Goal: Information Seeking & Learning: Learn about a topic

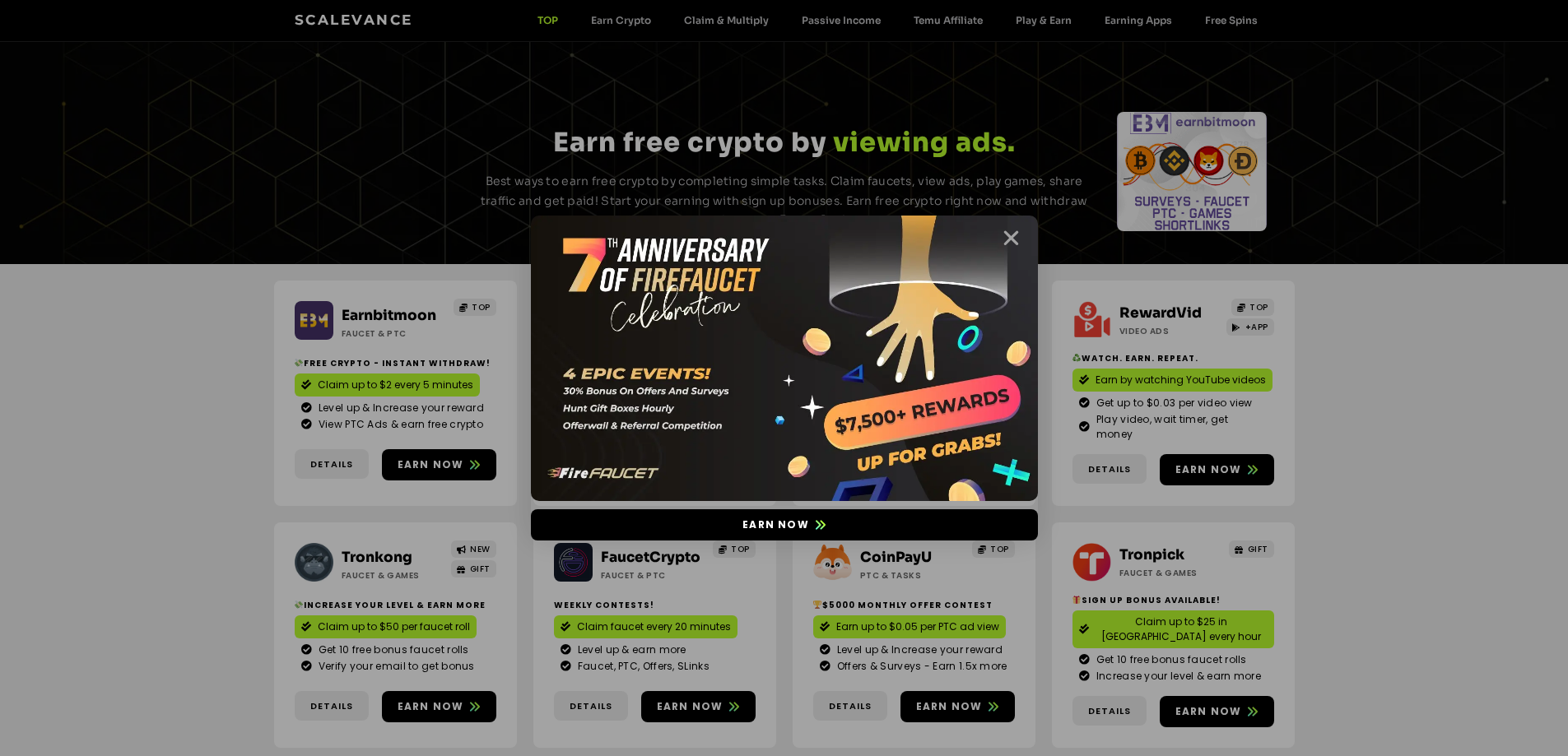
click at [1009, 233] on icon "Close" at bounding box center [1010, 238] width 21 height 21
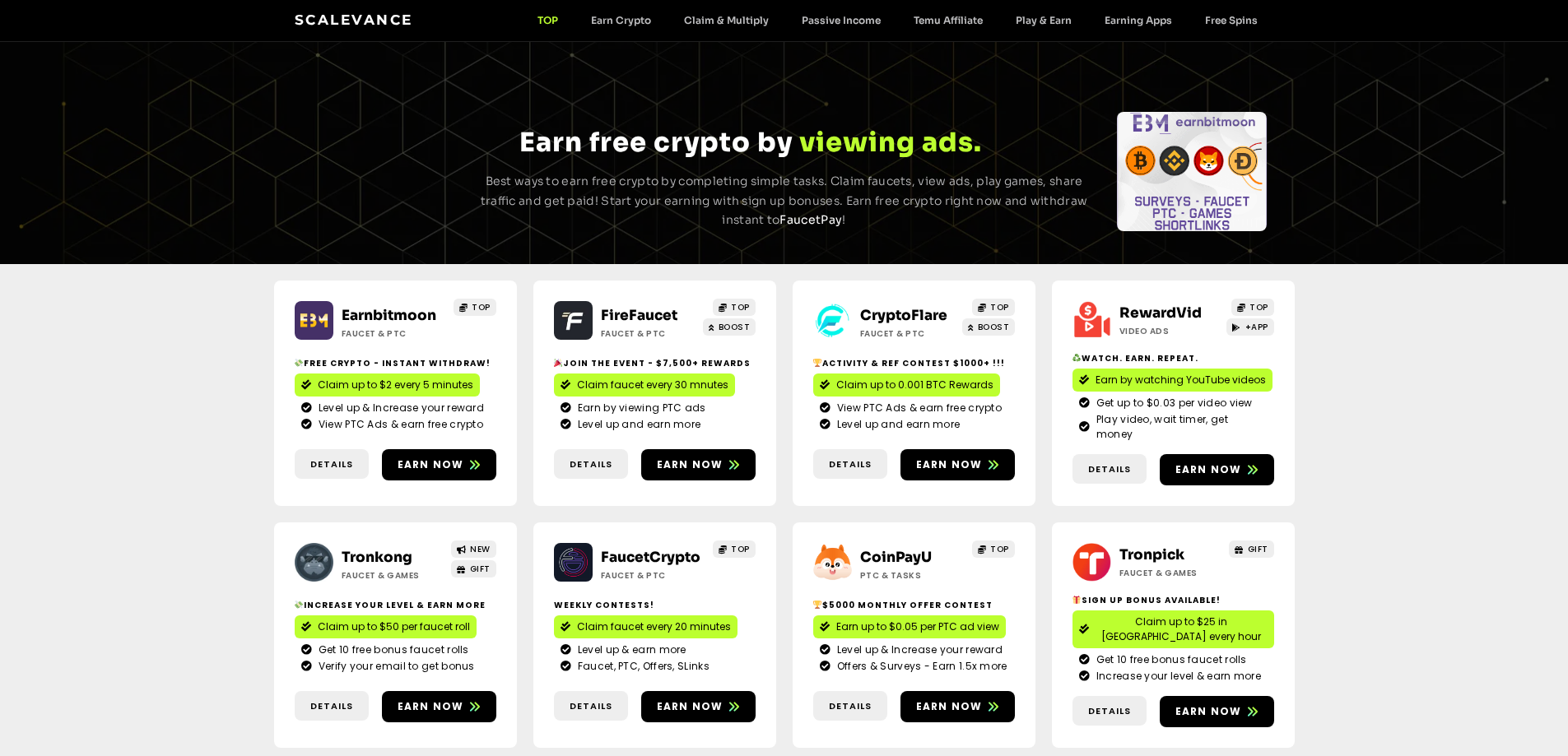
scroll to position [83, 0]
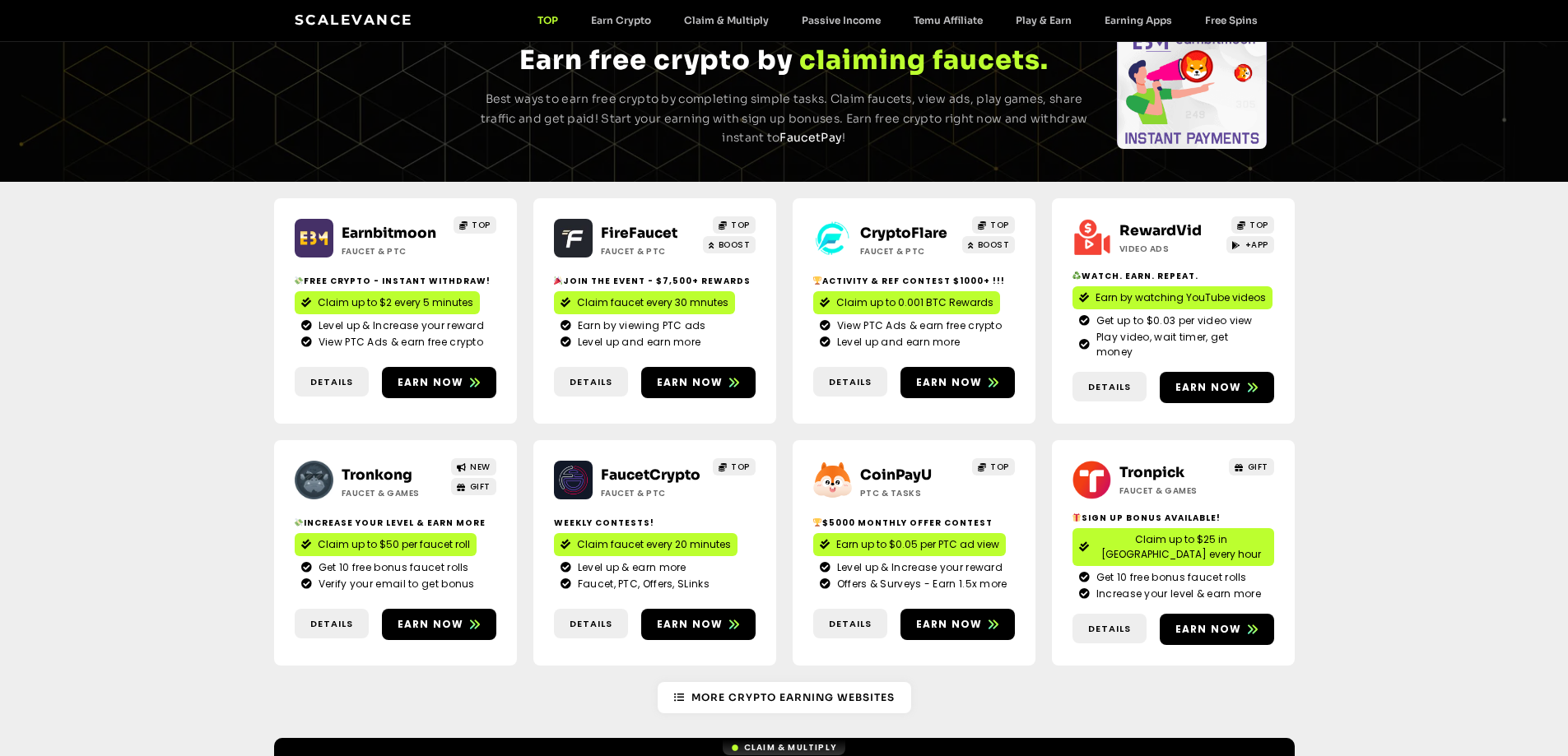
click at [619, 228] on link "FireFaucet" at bounding box center [639, 233] width 76 height 17
click at [892, 231] on link "CryptoFlare" at bounding box center [903, 233] width 87 height 17
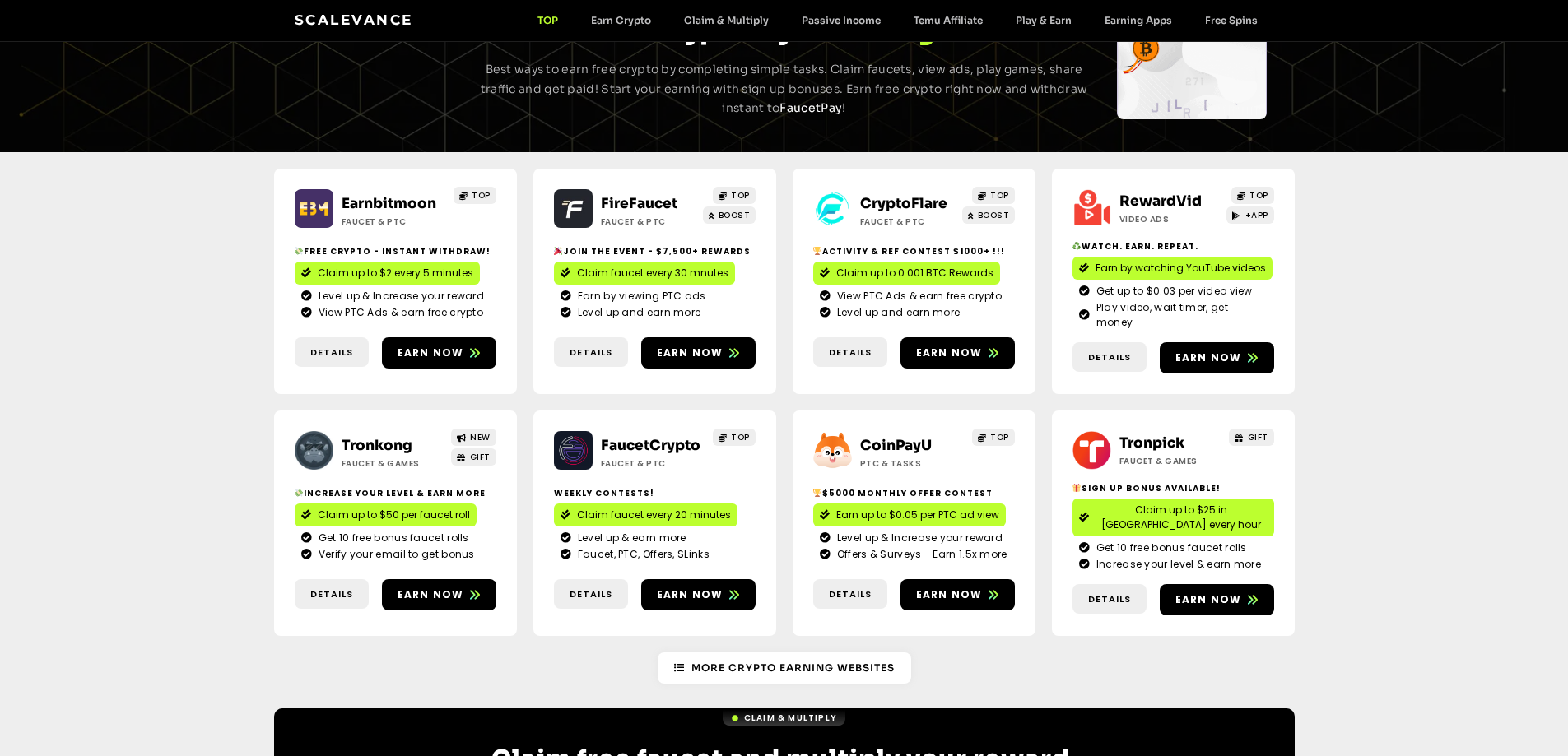
scroll to position [164, 0]
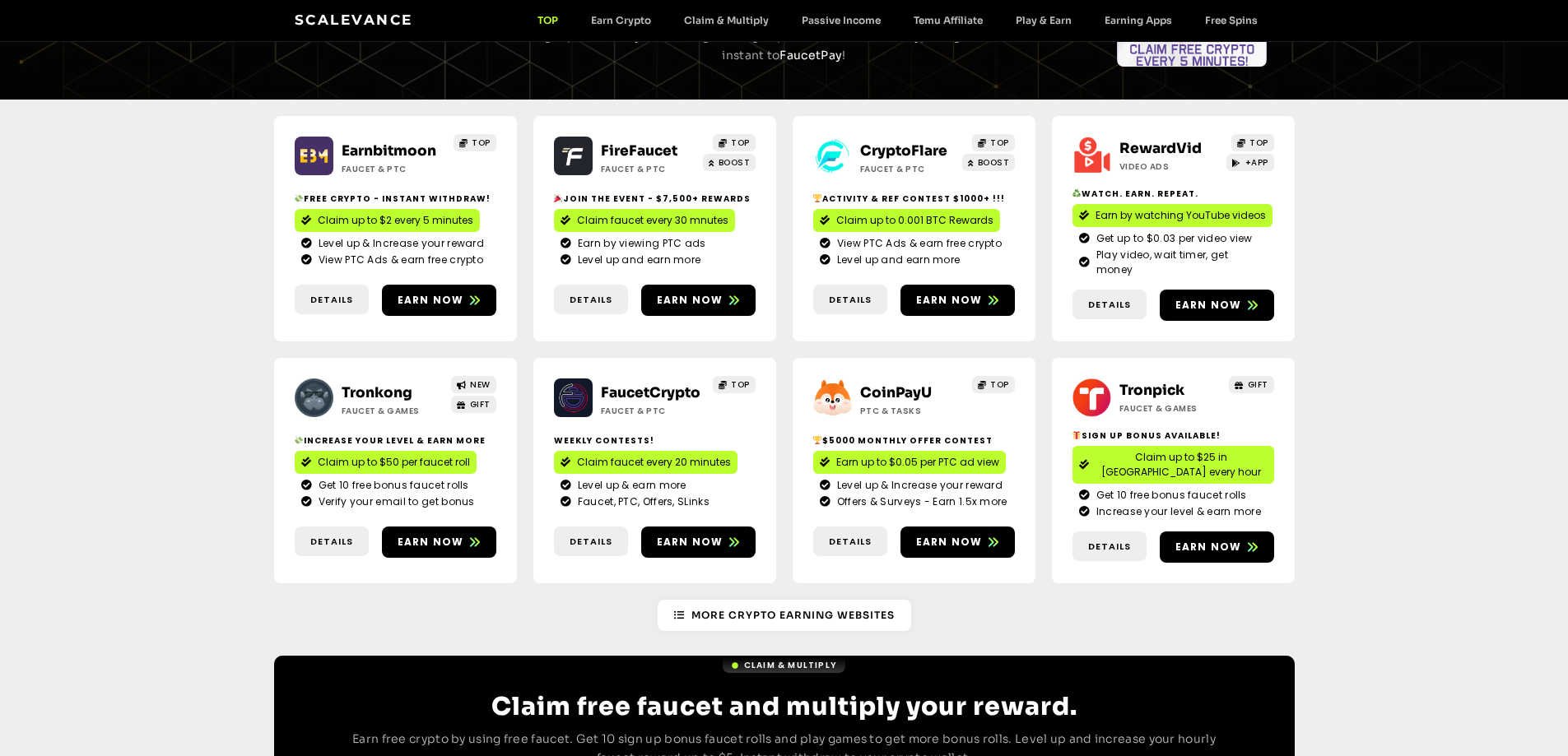
click at [385, 384] on link "Tronkong" at bounding box center [376, 392] width 71 height 17
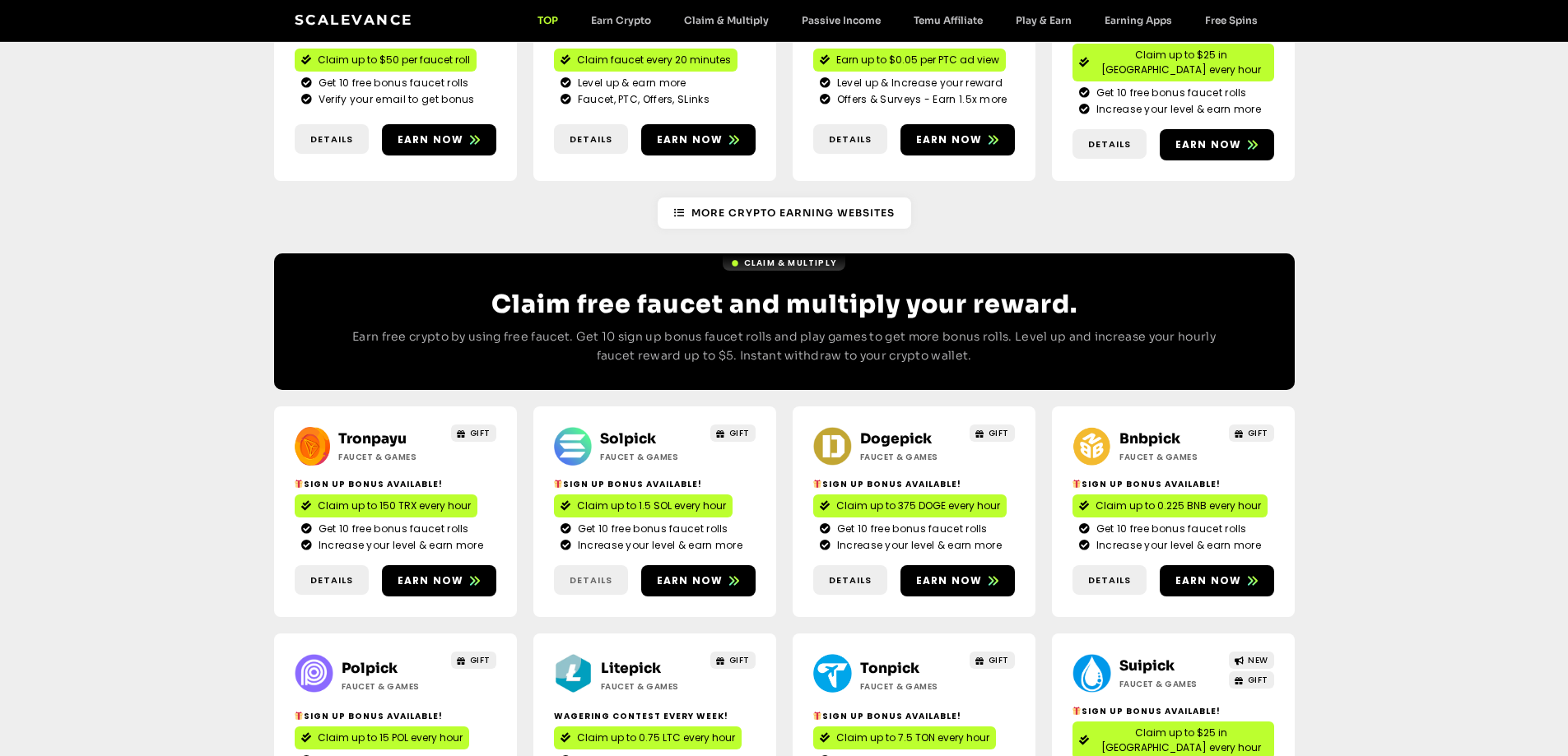
scroll to position [494, 0]
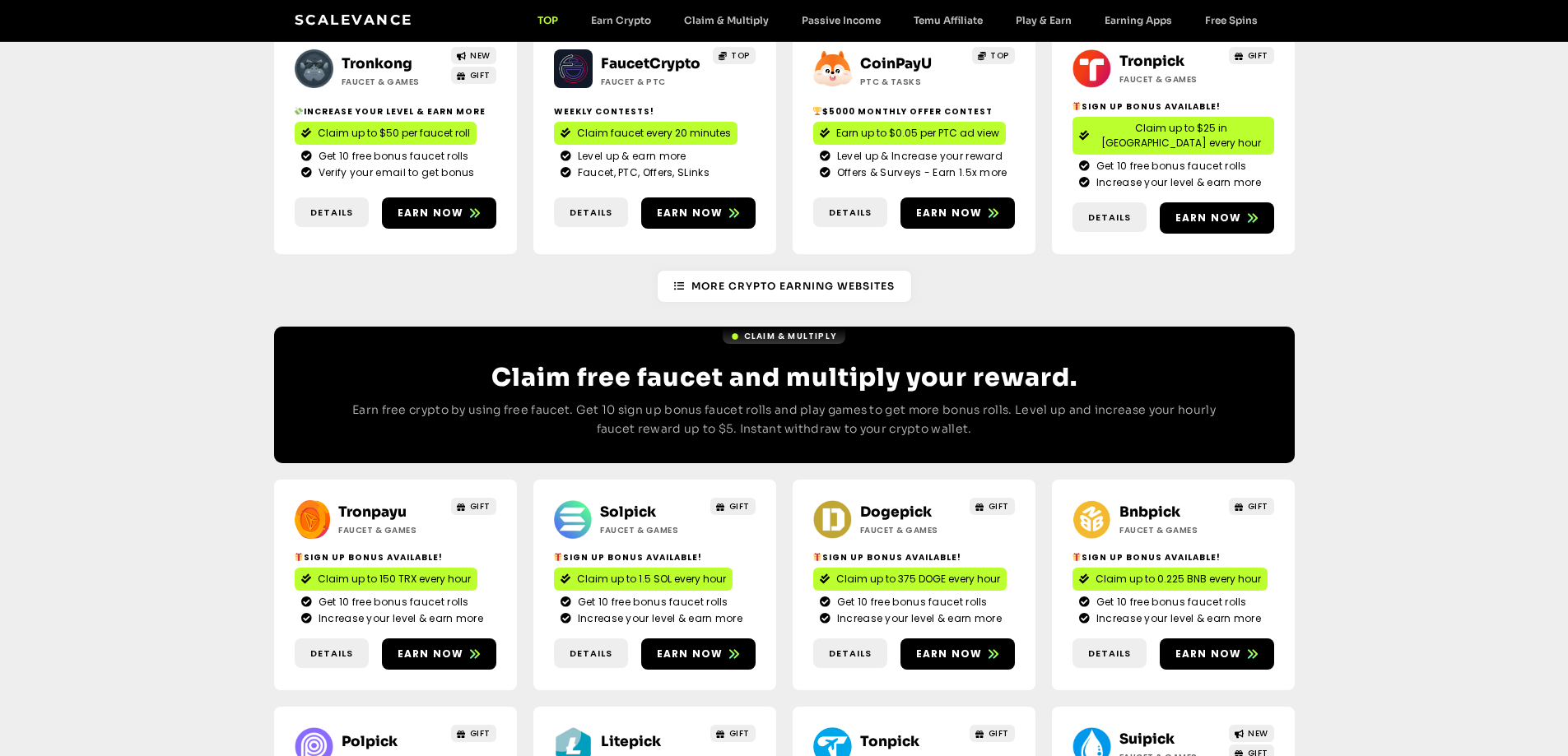
click at [635, 504] on link "Solpick" at bounding box center [628, 512] width 56 height 17
click at [875, 504] on link "Dogepick" at bounding box center [896, 512] width 72 height 17
click at [1157, 504] on link "Bnbpick" at bounding box center [1150, 512] width 61 height 17
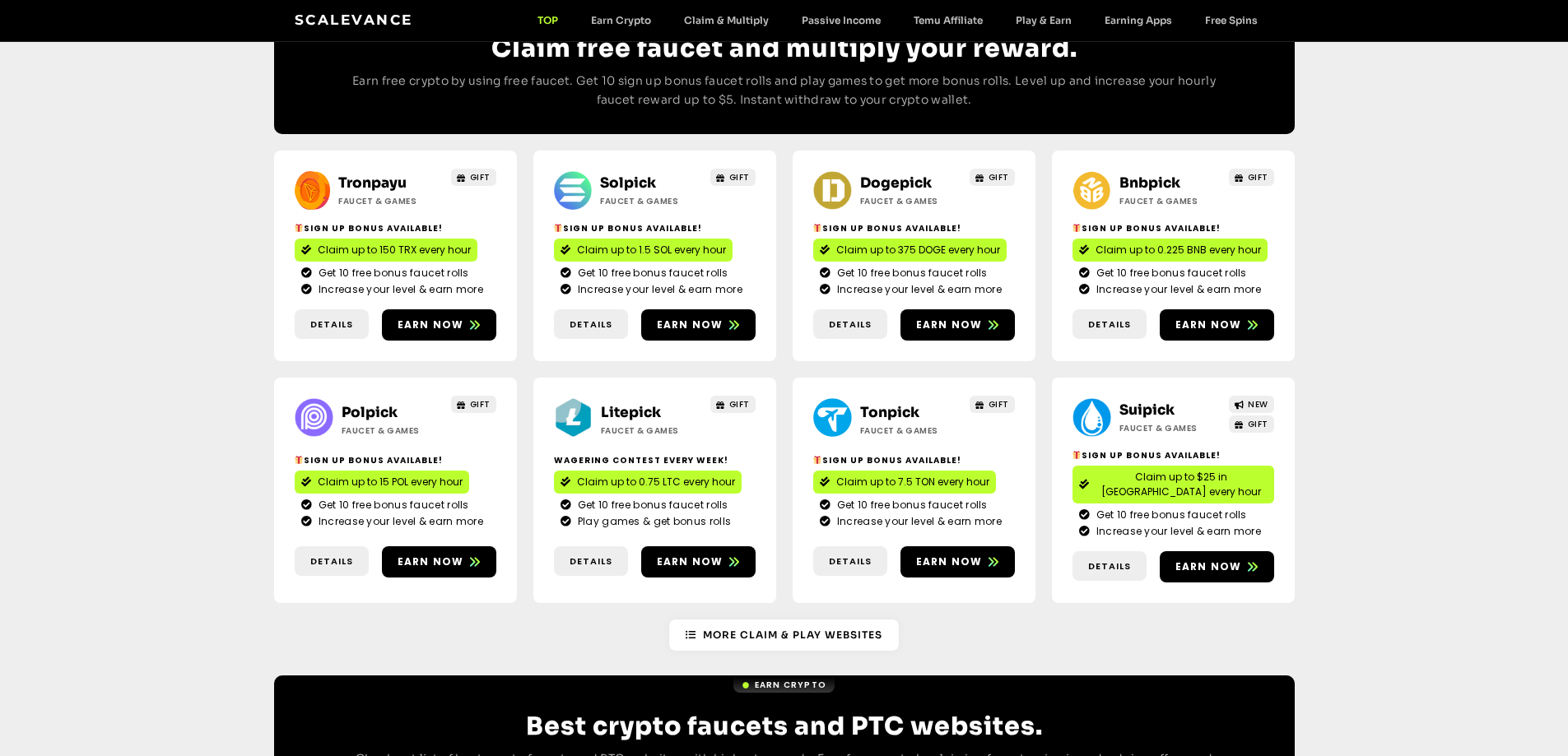
click at [359, 404] on link "Polpick" at bounding box center [369, 412] width 56 height 17
click at [612, 404] on link "Litepick" at bounding box center [630, 412] width 60 height 17
click at [1150, 401] on link "Suipick" at bounding box center [1146, 409] width 55 height 17
click at [735, 628] on span "More Claim & Play Websites" at bounding box center [793, 635] width 180 height 14
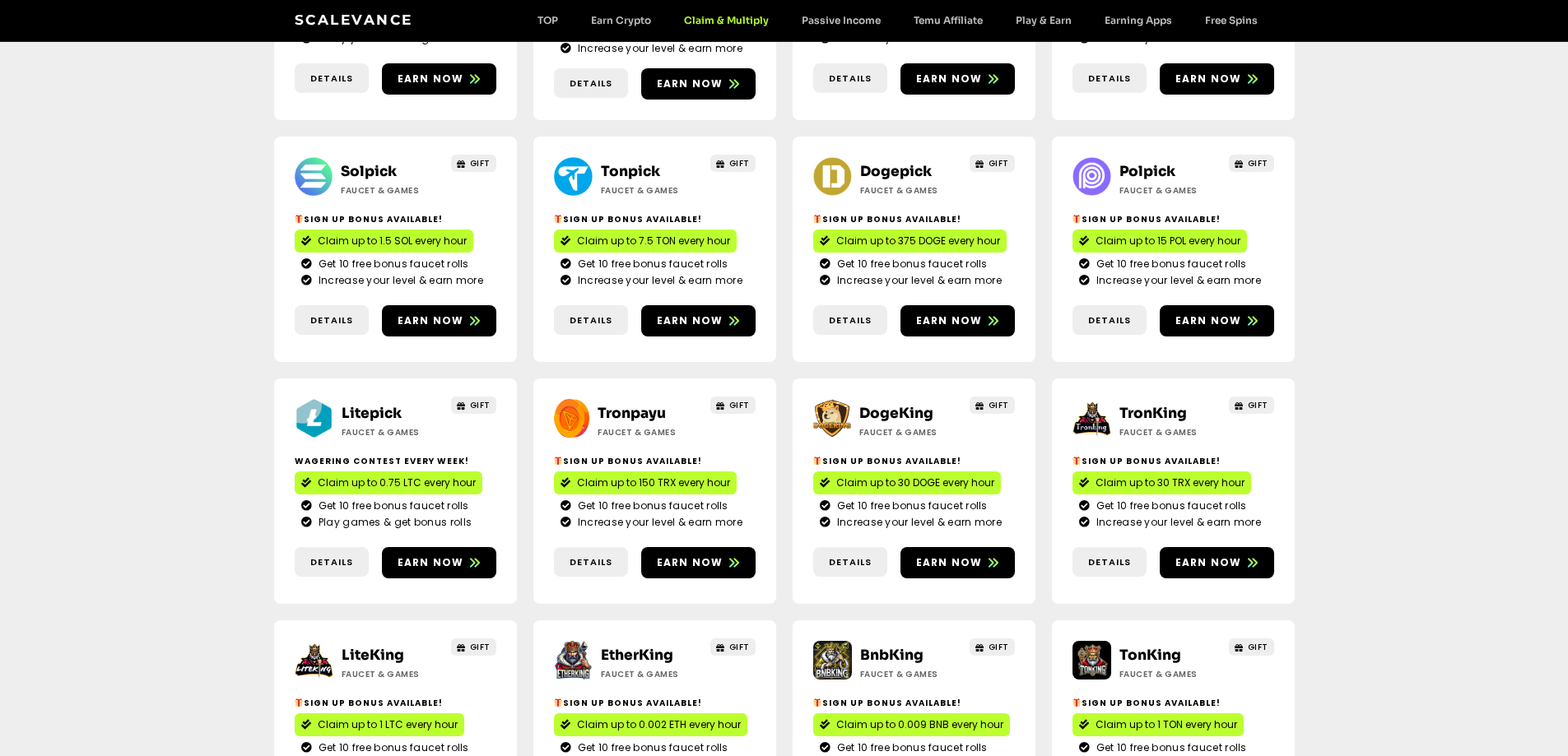
scroll to position [494, 0]
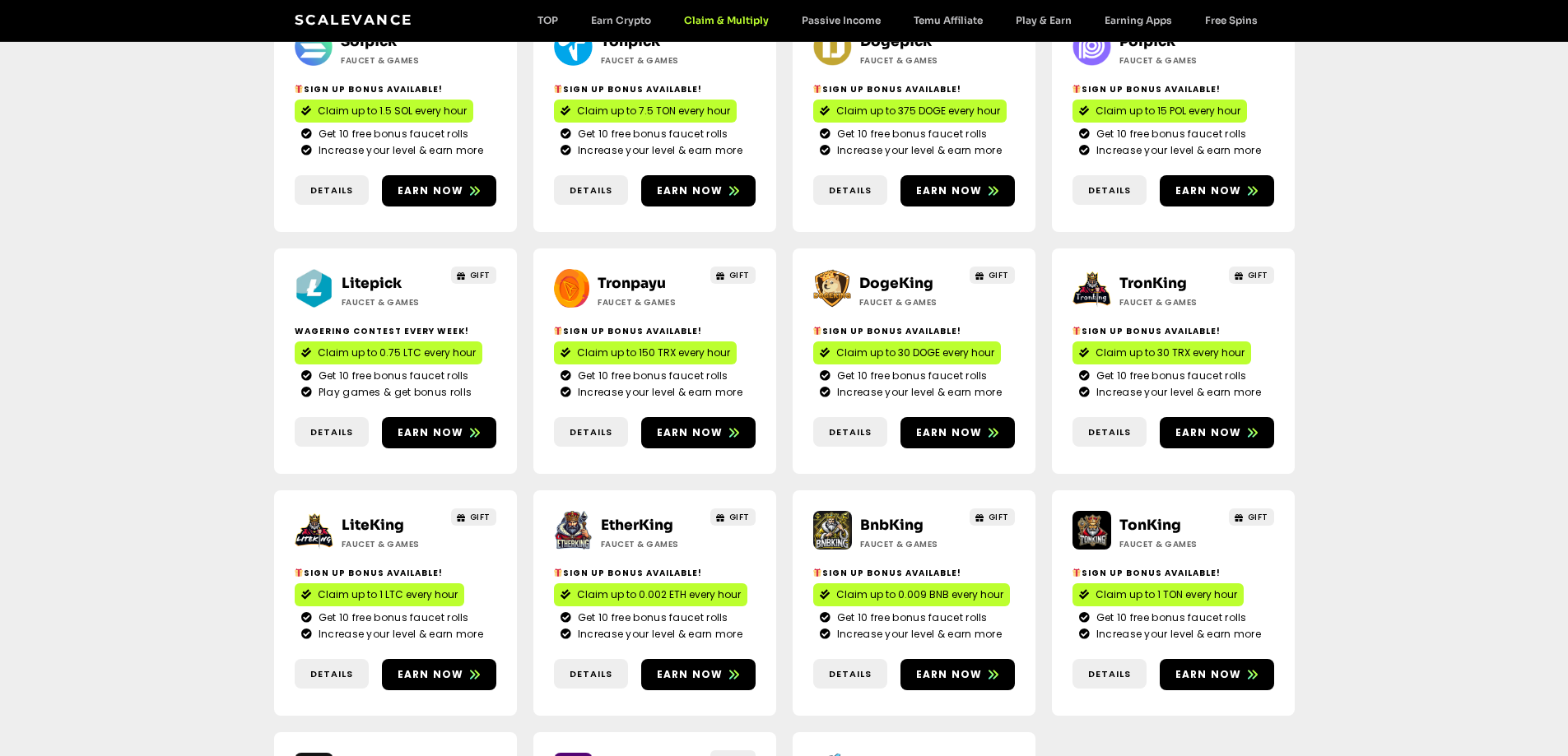
click at [371, 517] on link "LiteKing" at bounding box center [373, 525] width 63 height 17
click at [1160, 275] on link "TronKing" at bounding box center [1152, 283] width 67 height 17
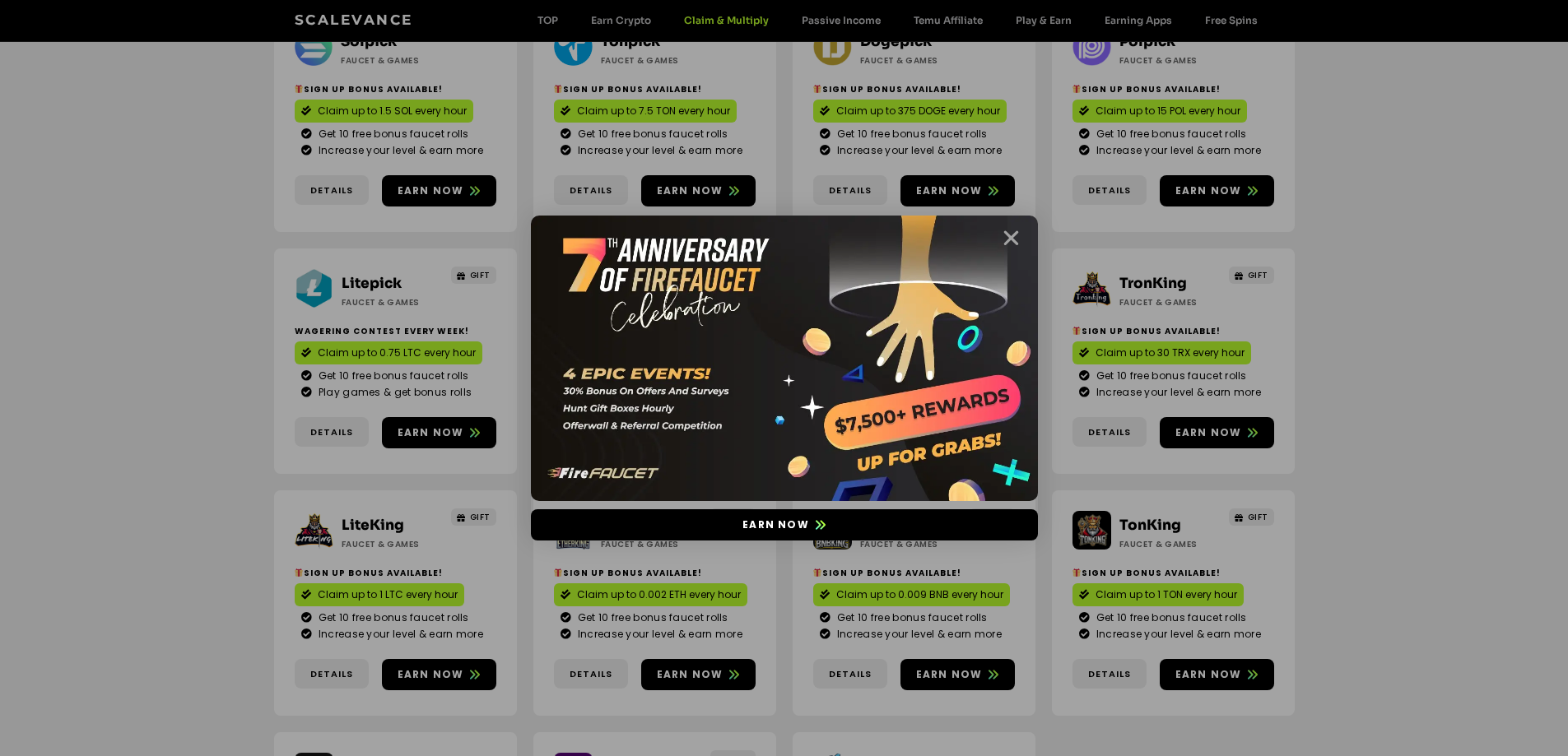
click at [1012, 242] on icon "Close" at bounding box center [1010, 238] width 21 height 21
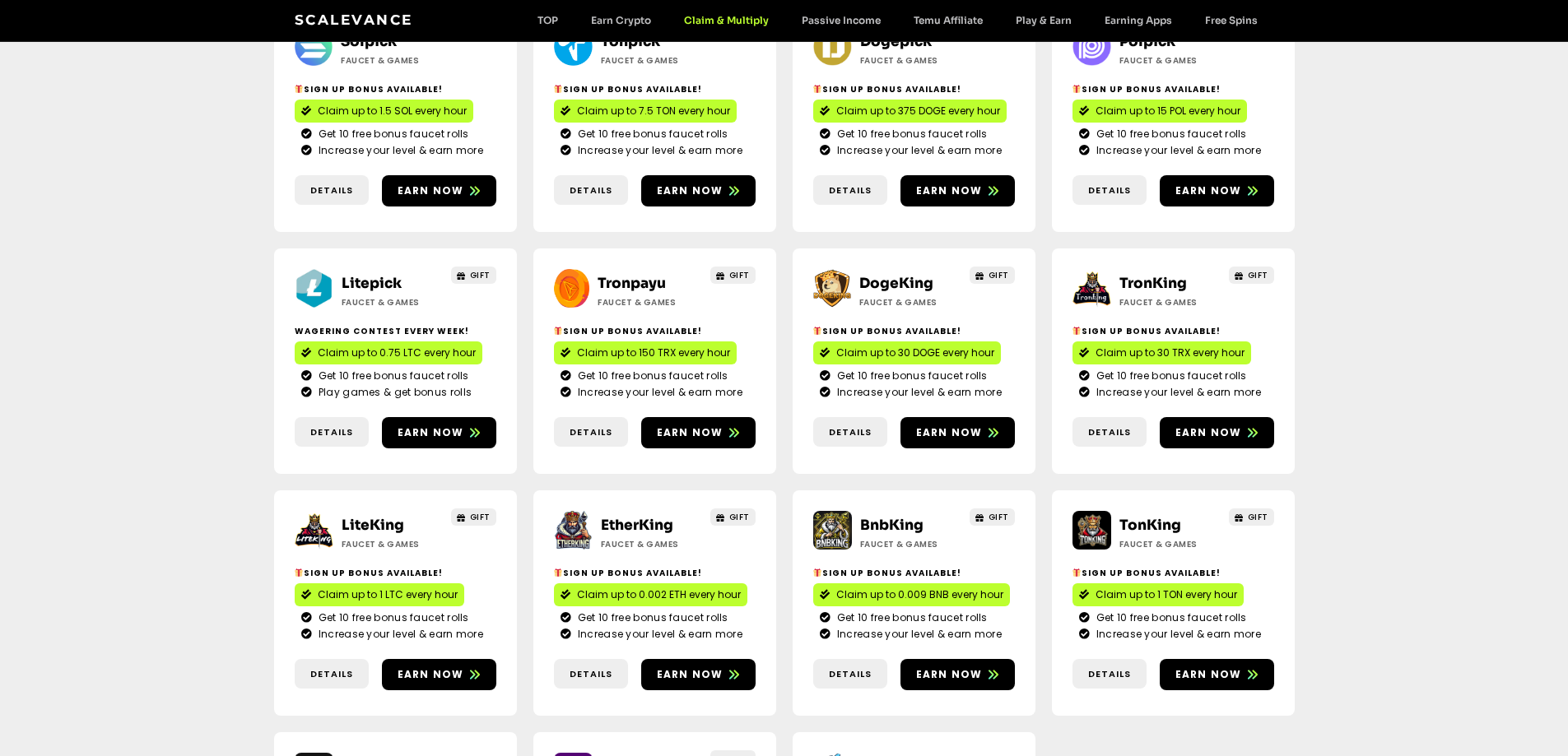
click at [886, 275] on link "DogeKing" at bounding box center [896, 283] width 74 height 17
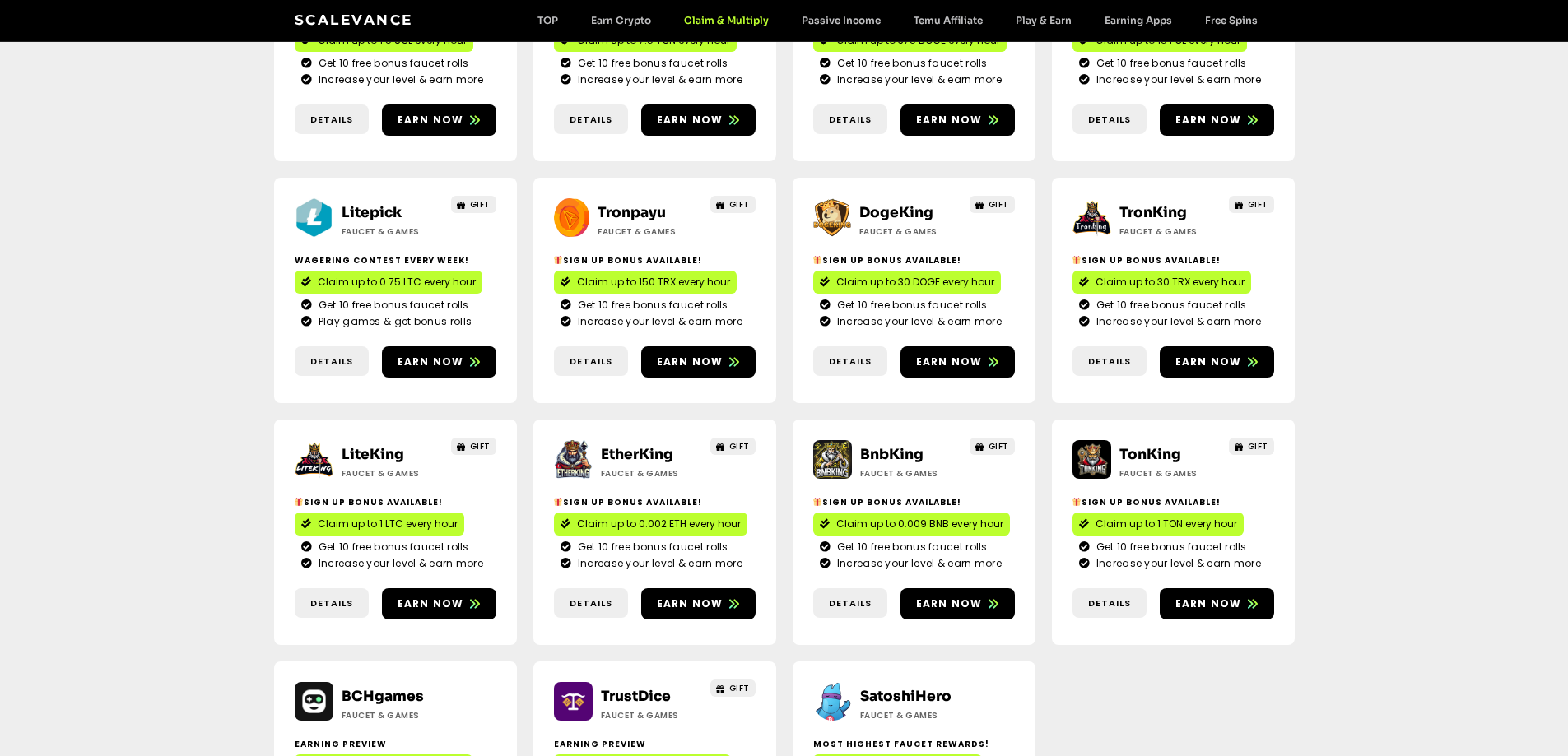
scroll to position [658, 0]
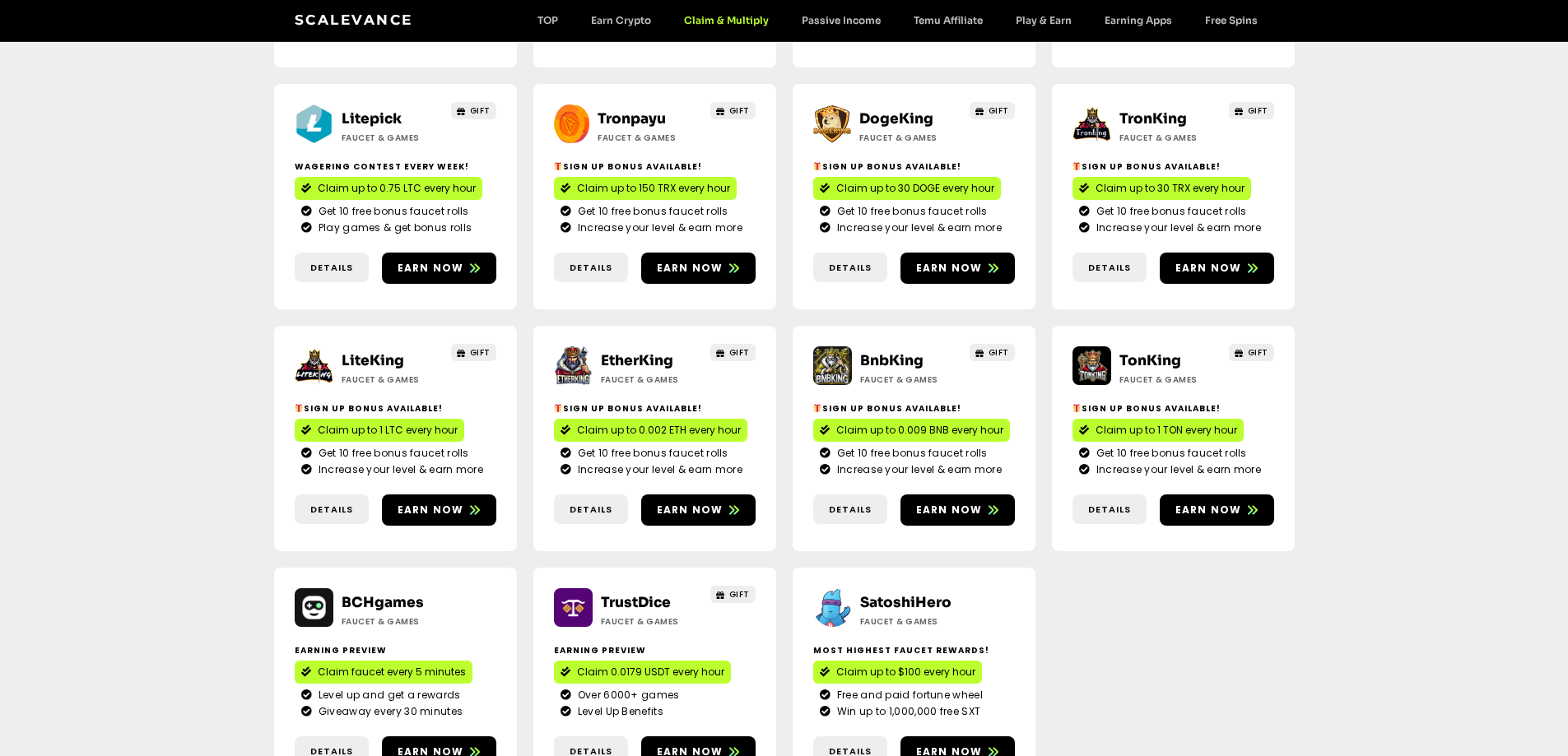
click at [630, 352] on link "EtherKing" at bounding box center [637, 360] width 73 height 17
click at [884, 352] on link "BnbKing" at bounding box center [892, 360] width 64 height 17
click at [1153, 352] on link "TonKing" at bounding box center [1150, 360] width 62 height 17
click at [1145, 352] on link "TonKing" at bounding box center [1150, 360] width 62 height 17
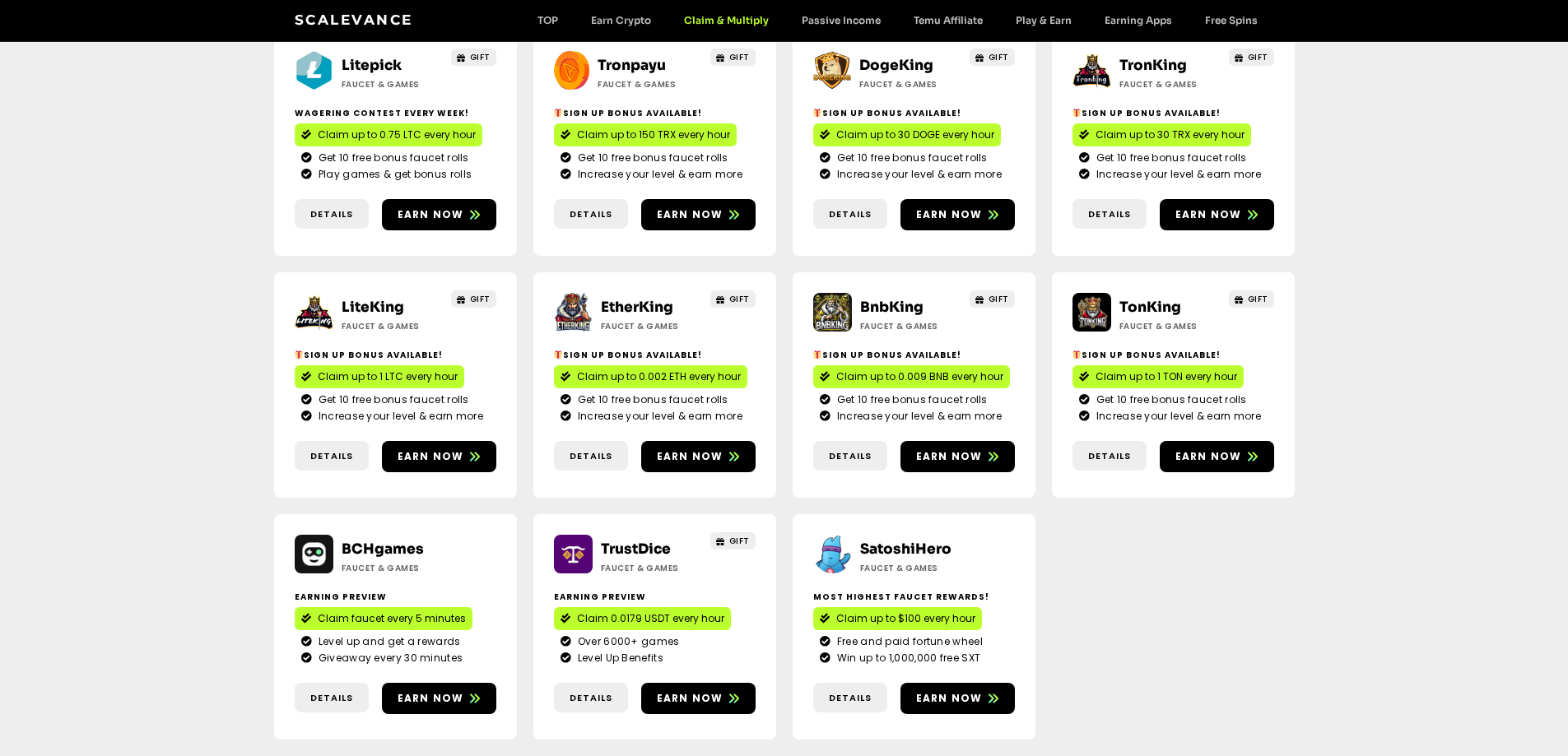
scroll to position [741, 0]
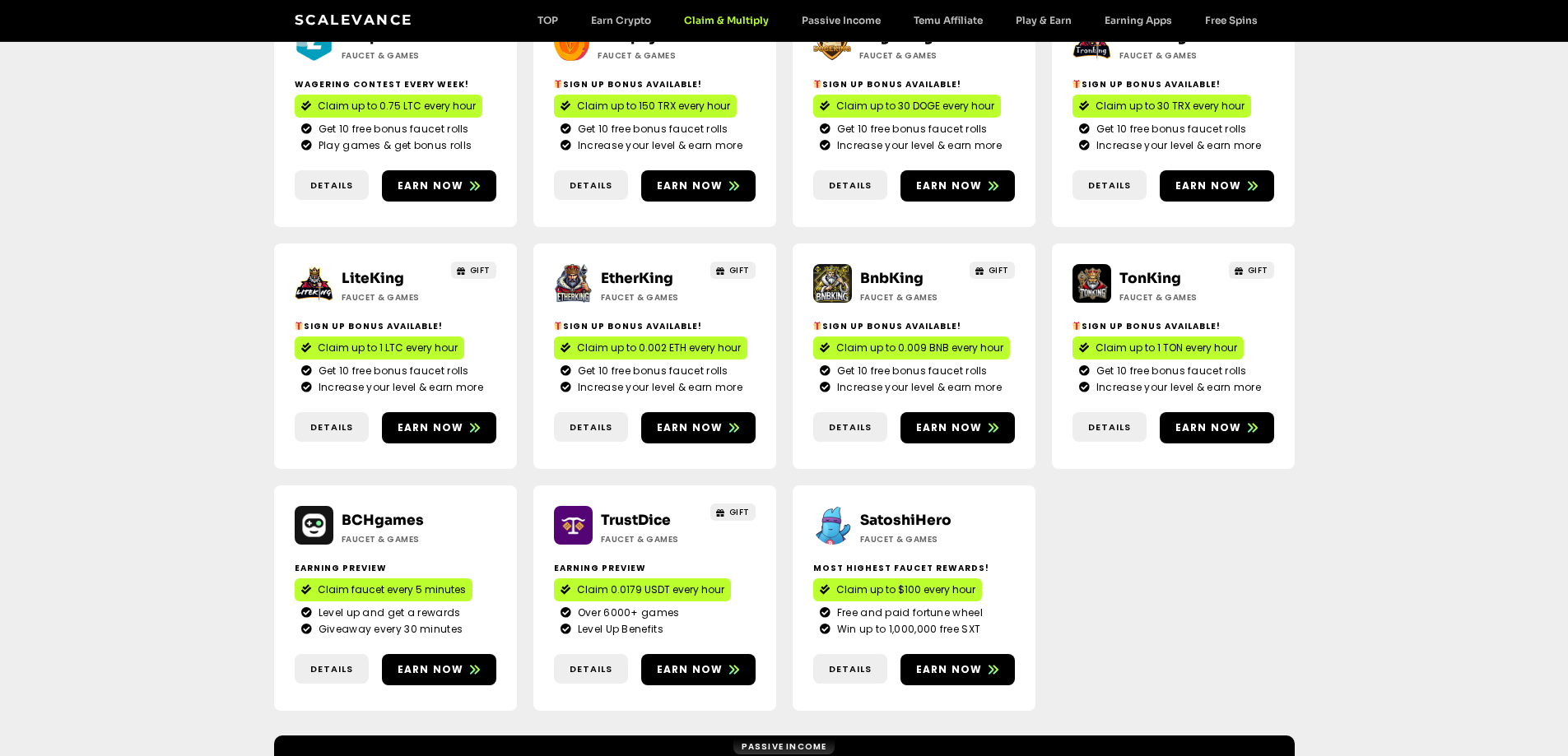
click at [633, 512] on link "TrustDice" at bounding box center [636, 520] width 70 height 17
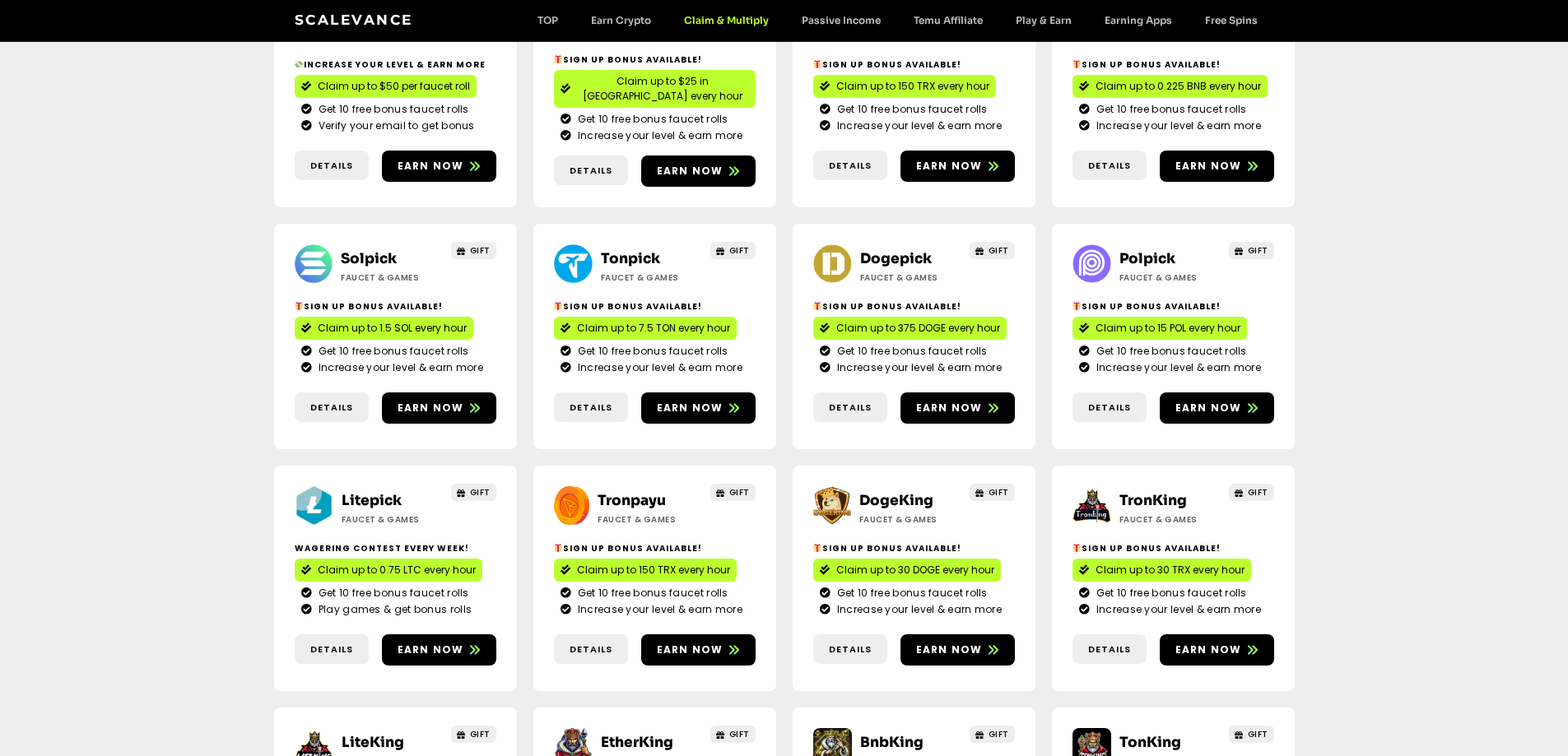
scroll to position [0, 0]
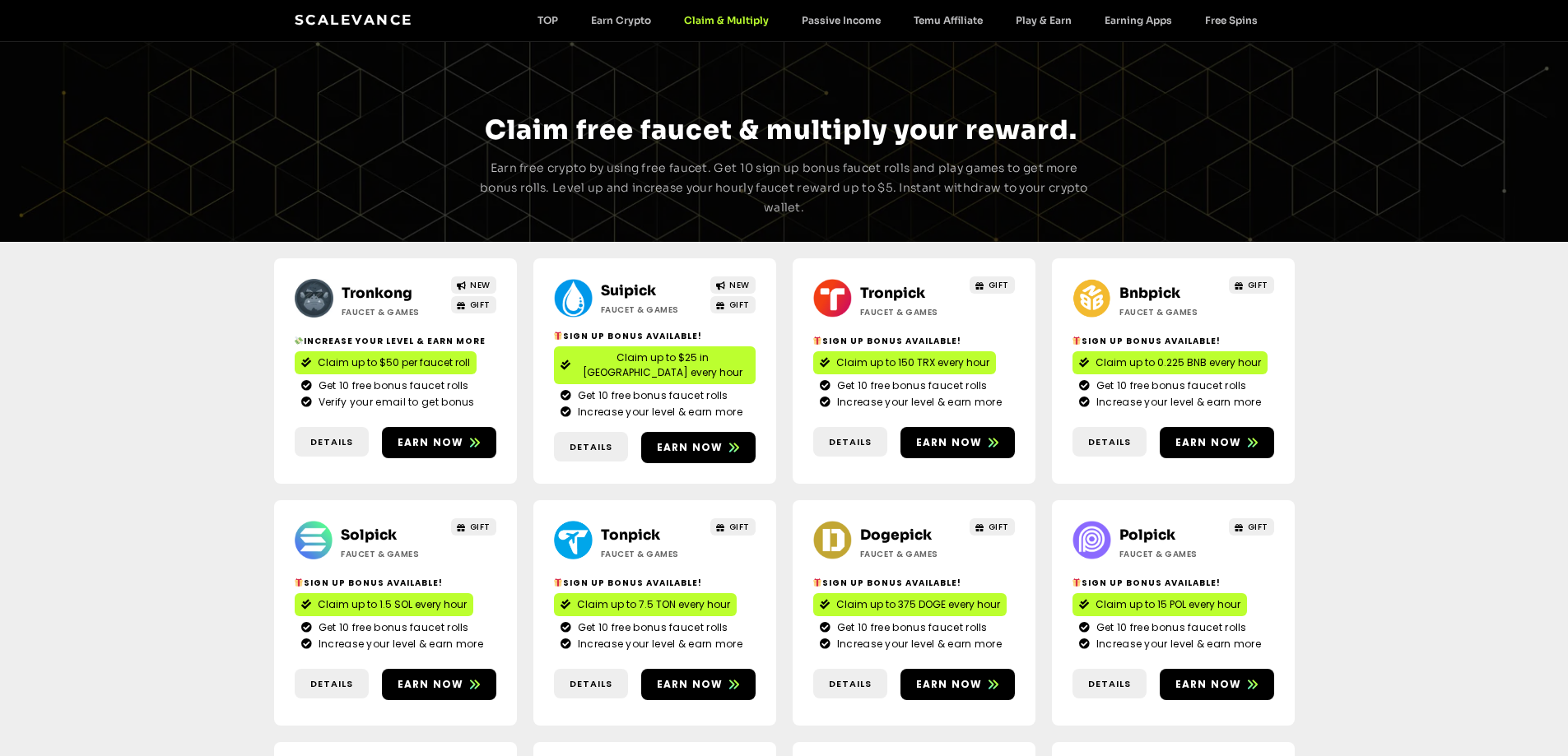
click at [364, 22] on link "Scalevance" at bounding box center [354, 20] width 119 height 16
